Goal: Transaction & Acquisition: Purchase product/service

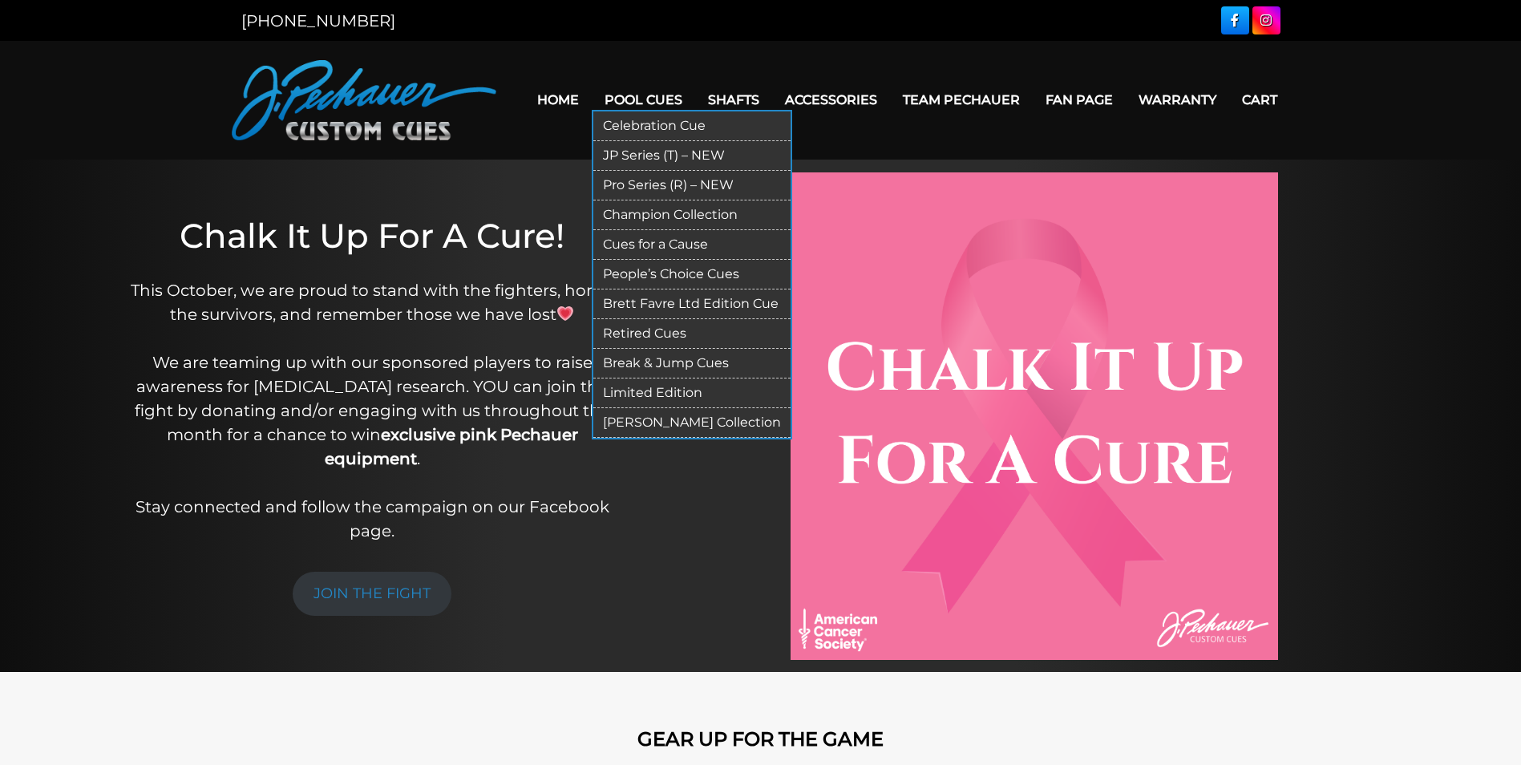
click at [662, 393] on link "Limited Edition" at bounding box center [691, 394] width 197 height 30
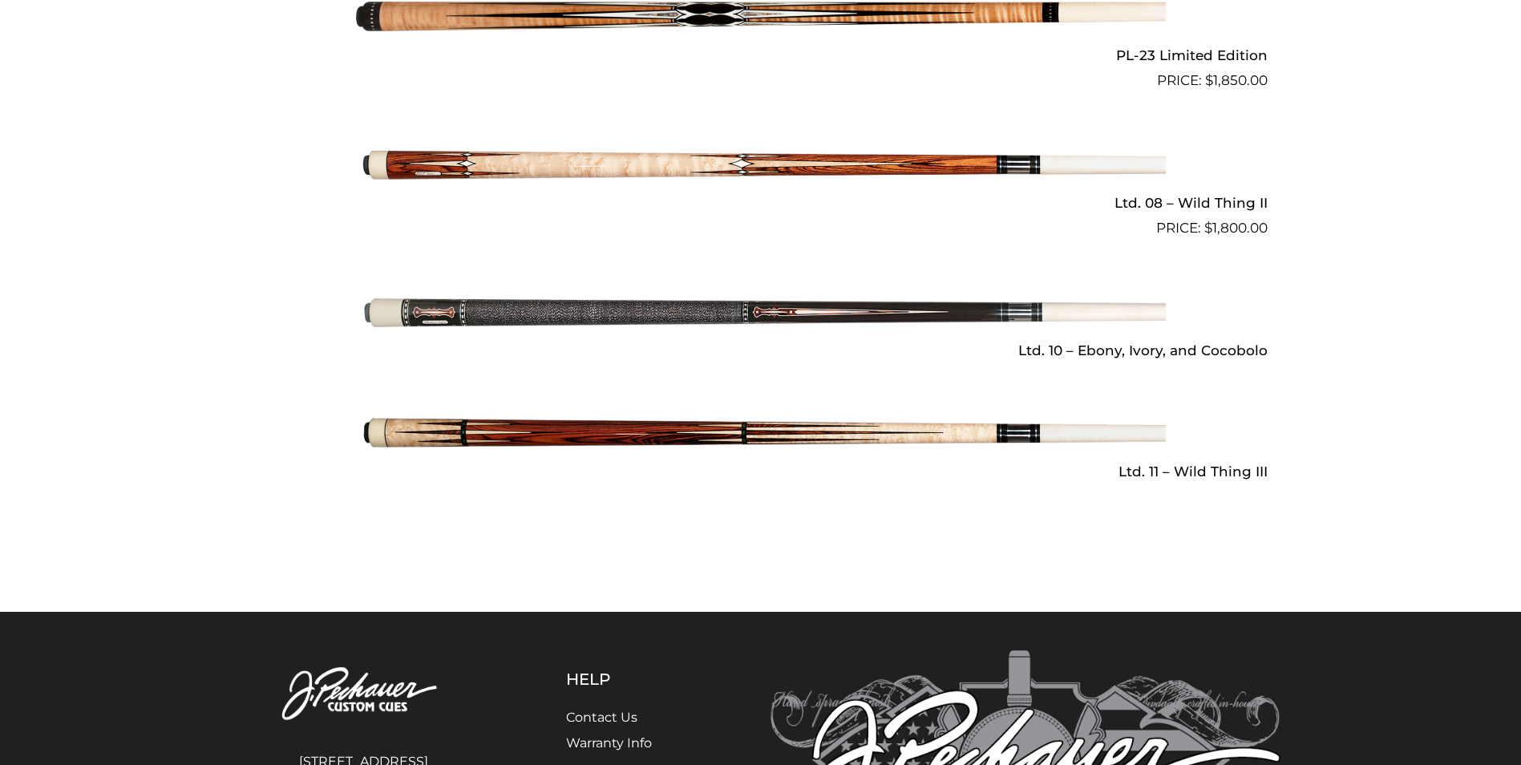
scroll to position [2229, 0]
click at [662, 427] on img at bounding box center [761, 432] width 810 height 135
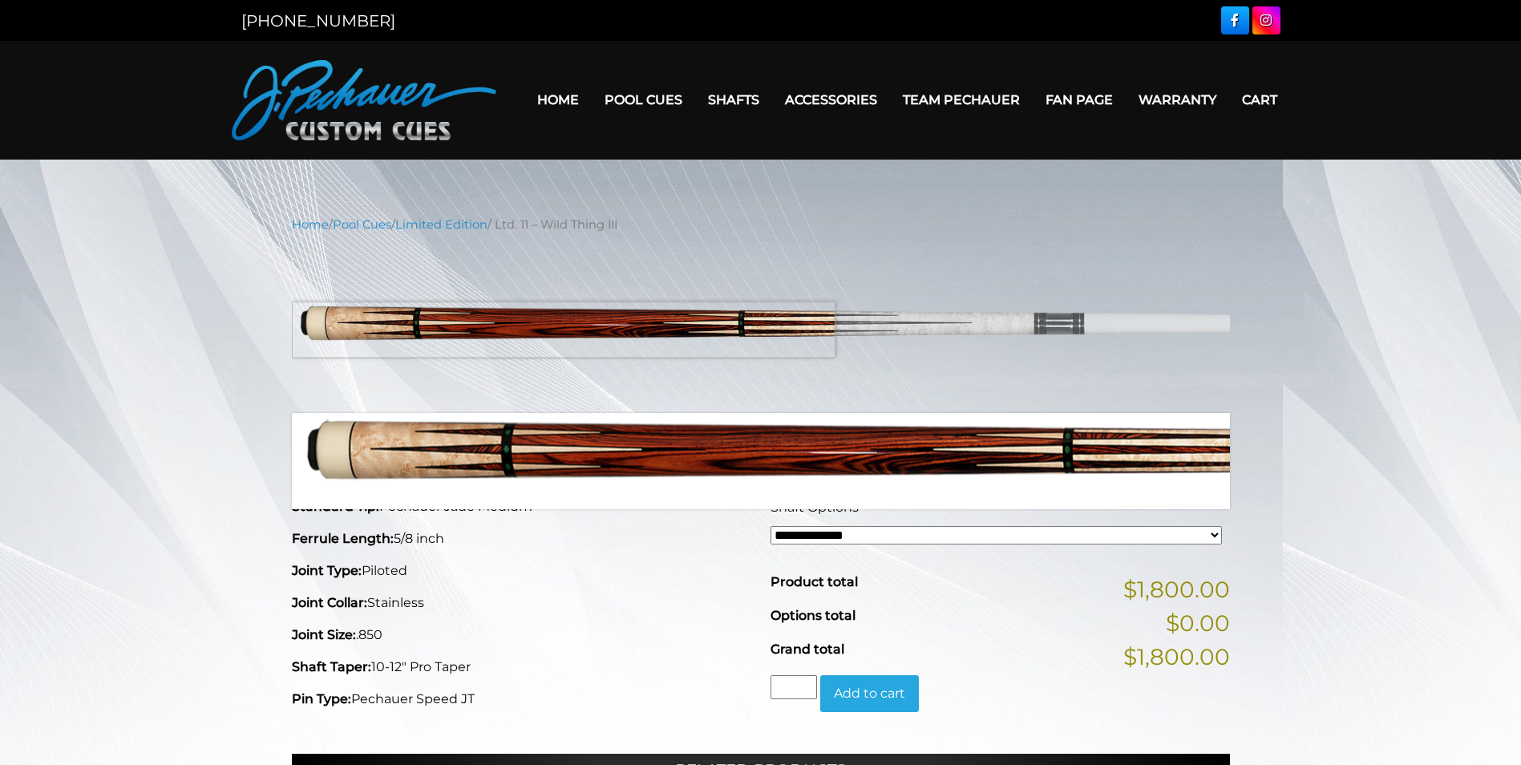
click at [417, 330] on img at bounding box center [761, 323] width 938 height 156
